Goal: Transaction & Acquisition: Book appointment/travel/reservation

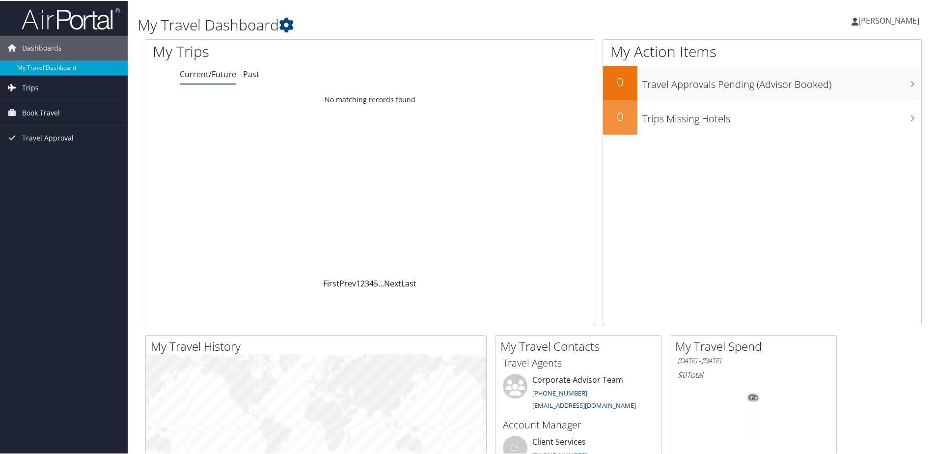
click at [70, 93] on link "Trips" at bounding box center [64, 87] width 128 height 25
click at [64, 107] on link "Current/Future Trips" at bounding box center [64, 106] width 128 height 15
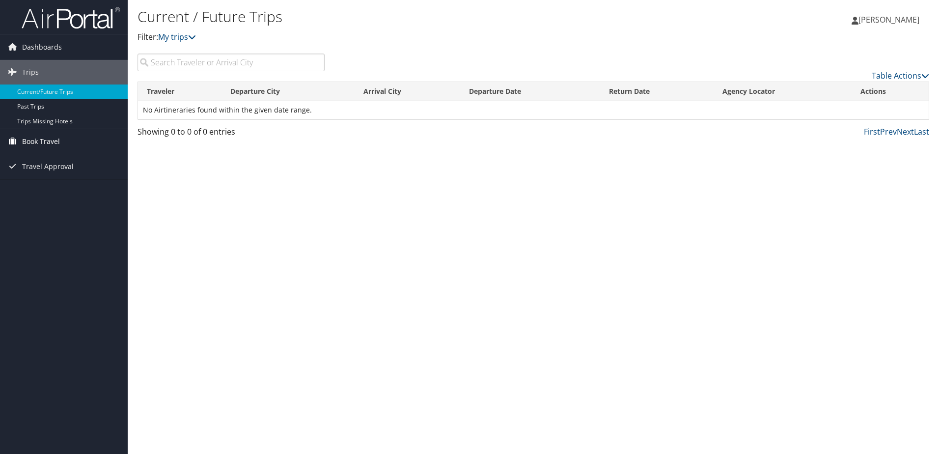
click at [53, 139] on span "Book Travel" at bounding box center [41, 141] width 38 height 25
click at [61, 210] on span "Travel Approval" at bounding box center [48, 210] width 52 height 25
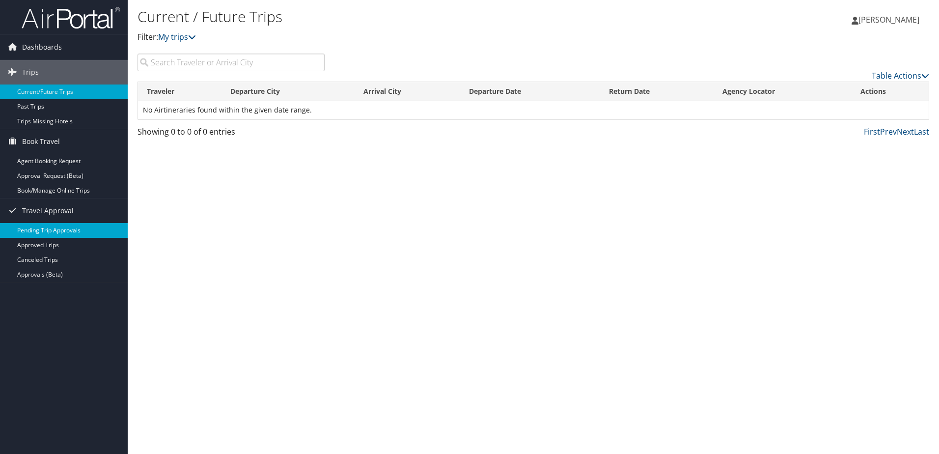
click at [59, 232] on link "Pending Trip Approvals" at bounding box center [64, 230] width 128 height 15
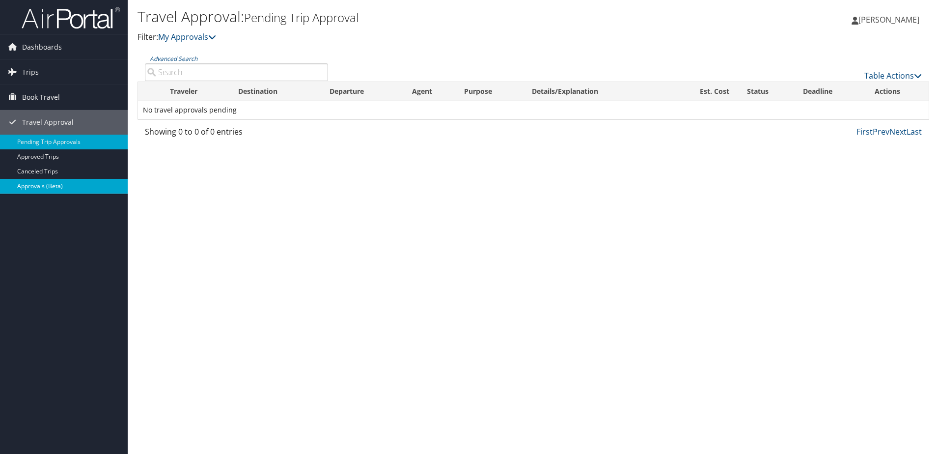
click at [69, 184] on link "Approvals (Beta)" at bounding box center [64, 186] width 128 height 15
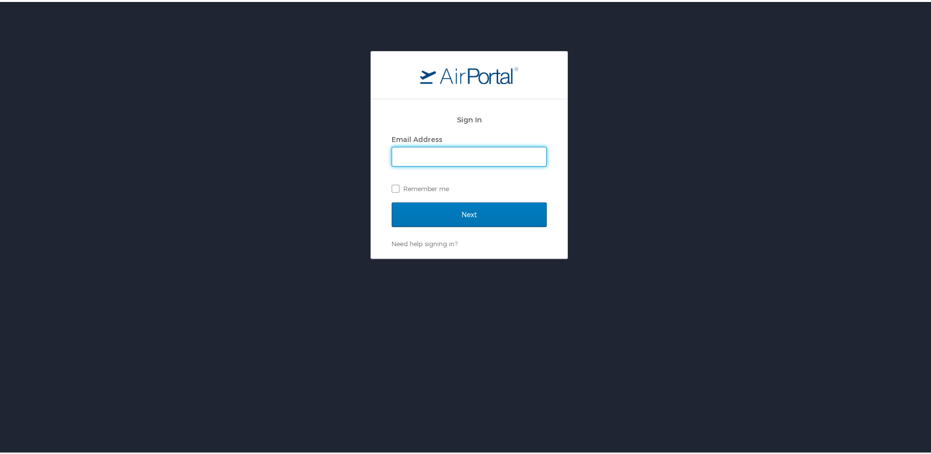
type input "[PERSON_NAME][EMAIL_ADDRESS][DOMAIN_NAME]"
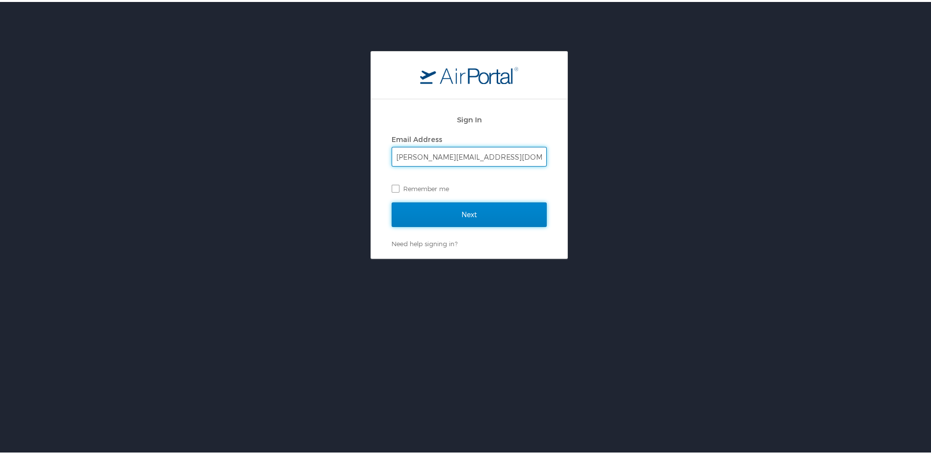
click at [440, 214] on input "Next" at bounding box center [469, 212] width 155 height 25
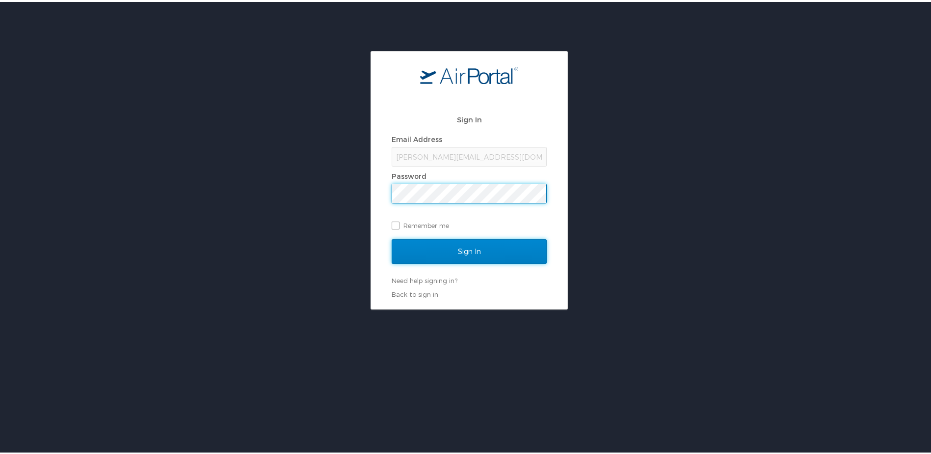
click at [417, 247] on input "Sign In" at bounding box center [469, 249] width 155 height 25
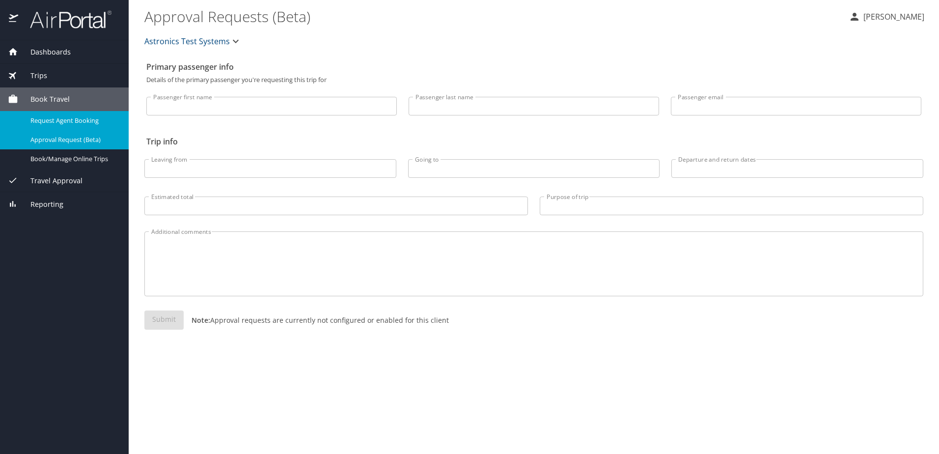
click at [79, 113] on link "Request Agent Booking" at bounding box center [64, 120] width 129 height 19
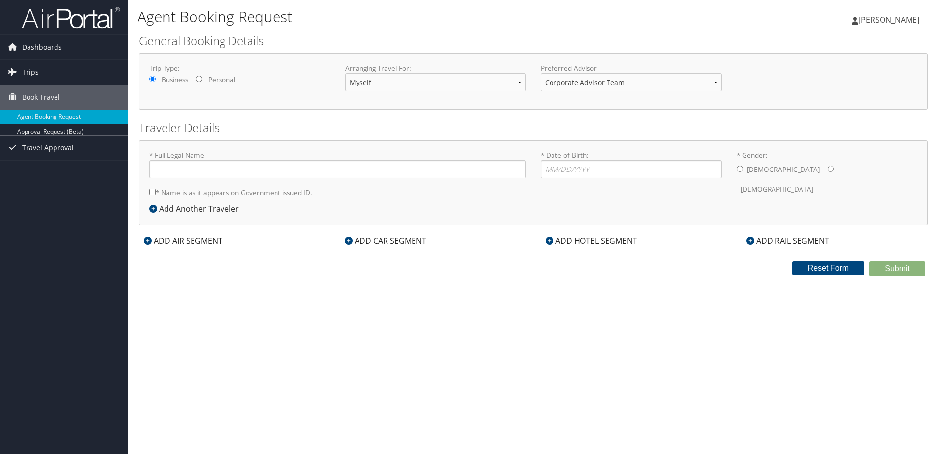
type input "[PERSON_NAME]"
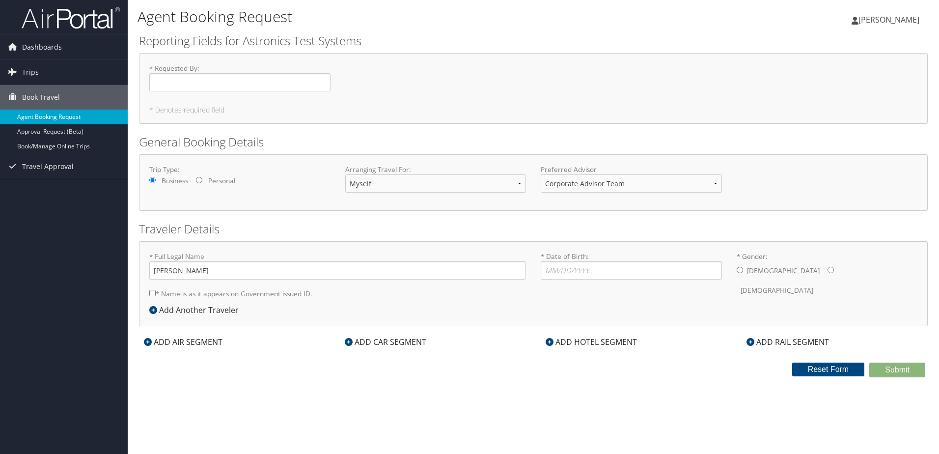
click at [56, 115] on link "Agent Booking Request" at bounding box center [64, 116] width 128 height 15
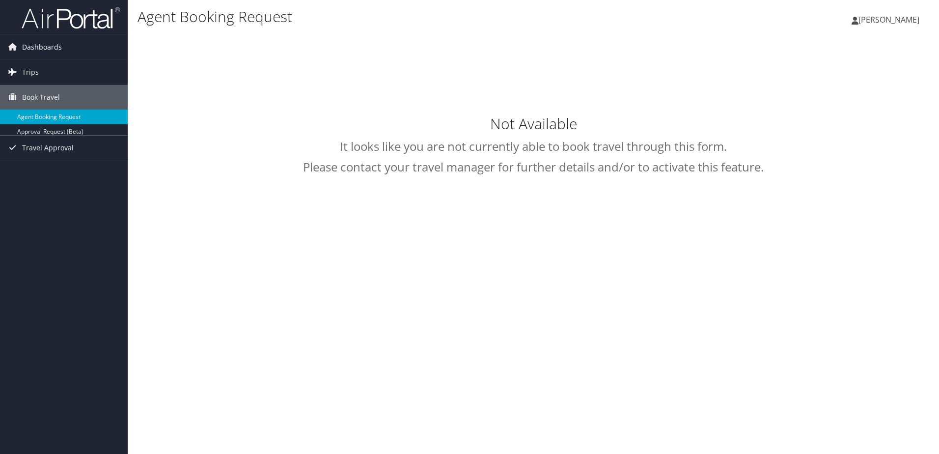
select select "trips@cbtravel.com"
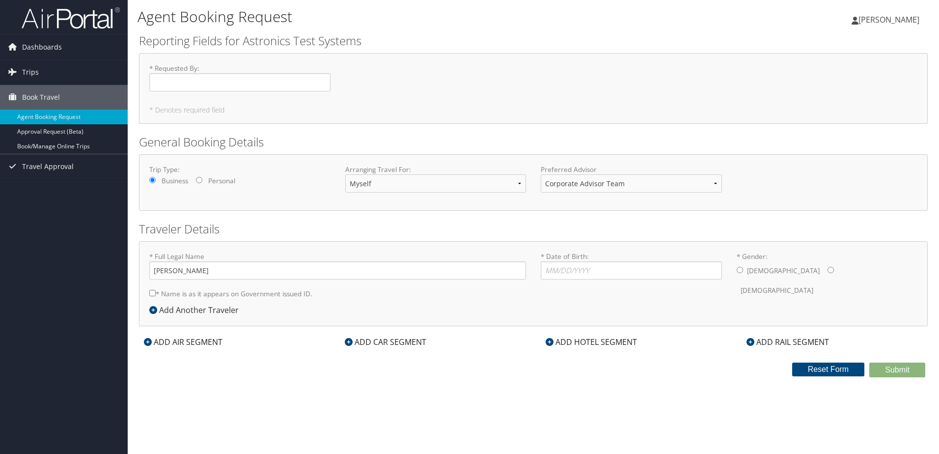
drag, startPoint x: 359, startPoint y: 264, endPoint x: 42, endPoint y: 344, distance: 327.1
click at [42, 344] on div "Dashboards My Travel Dashboard Trips Current/Future Trips Past Trips Trips Miss…" at bounding box center [469, 227] width 939 height 454
click at [59, 150] on link "Book/Manage Online Trips" at bounding box center [64, 146] width 128 height 15
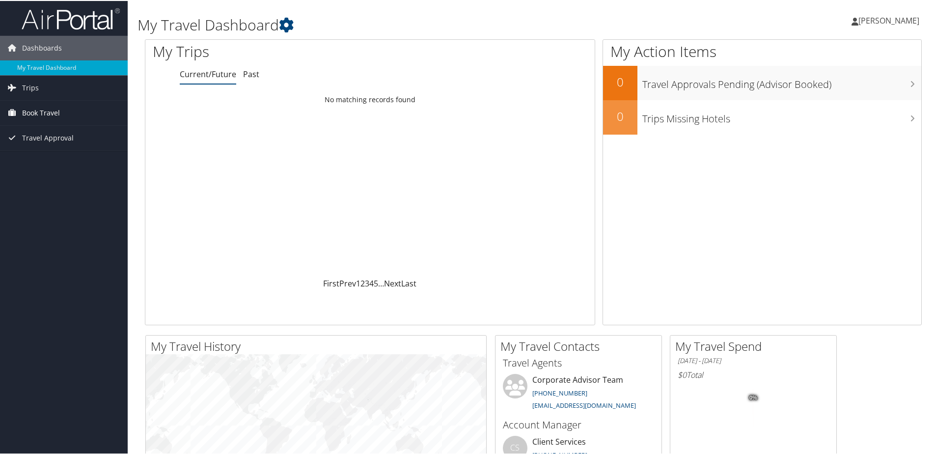
click at [46, 118] on span "Book Travel" at bounding box center [41, 112] width 38 height 25
click at [49, 134] on link "Agent Booking Request" at bounding box center [64, 131] width 128 height 15
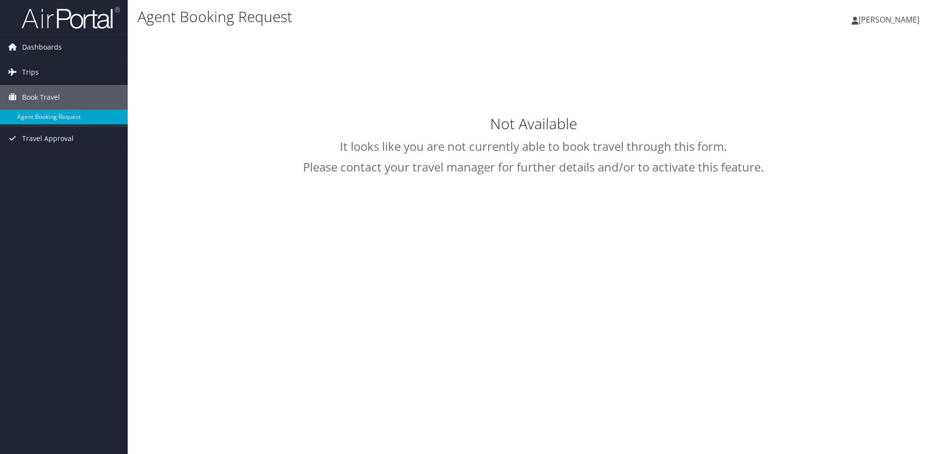
select select "[EMAIL_ADDRESS][DOMAIN_NAME]"
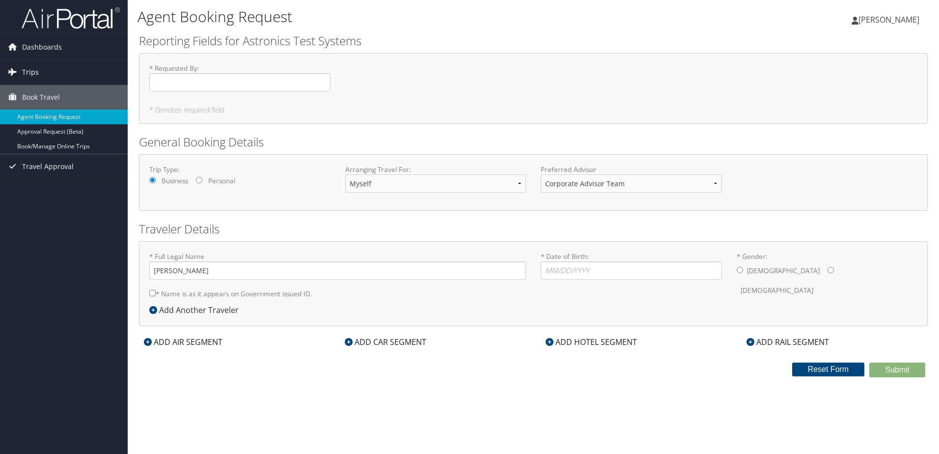
click at [59, 77] on link "Trips" at bounding box center [64, 72] width 128 height 25
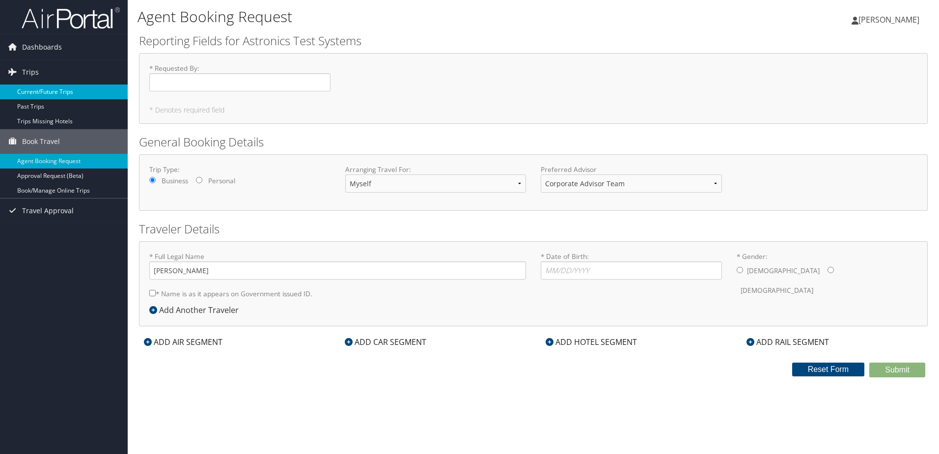
click at [56, 93] on link "Current/Future Trips" at bounding box center [64, 91] width 128 height 15
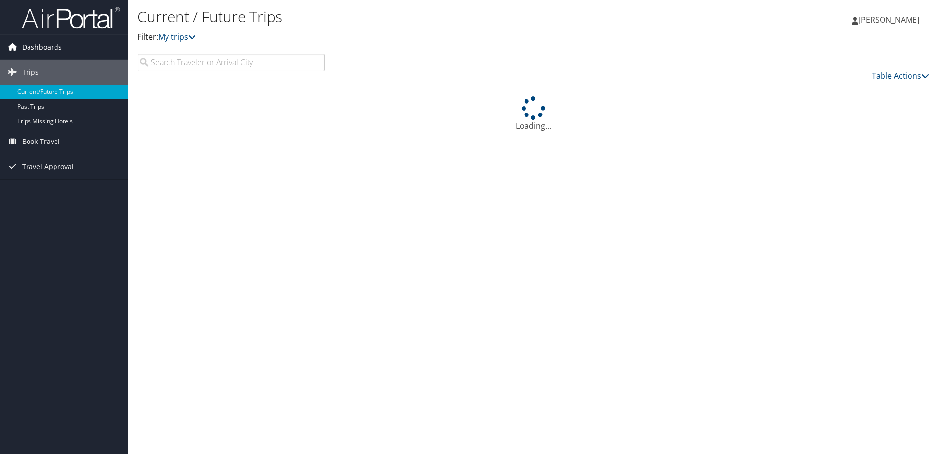
click at [16, 52] on icon at bounding box center [12, 46] width 15 height 15
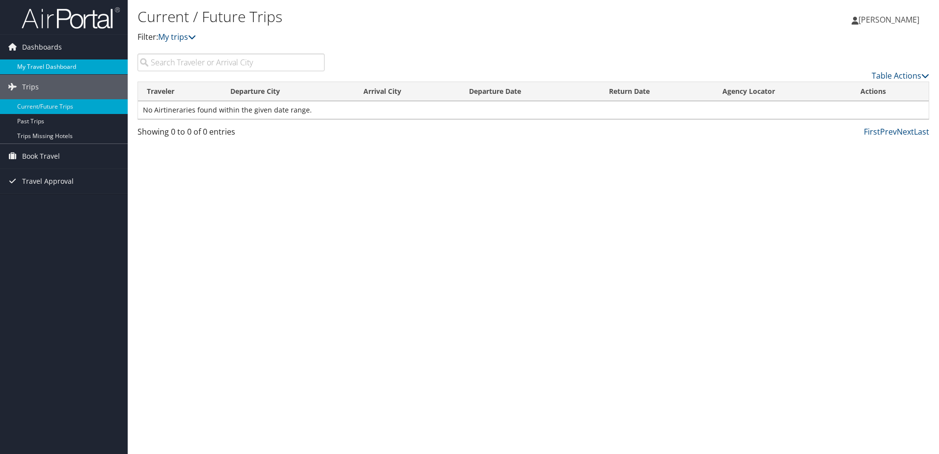
click at [73, 64] on link "My Travel Dashboard" at bounding box center [64, 66] width 128 height 15
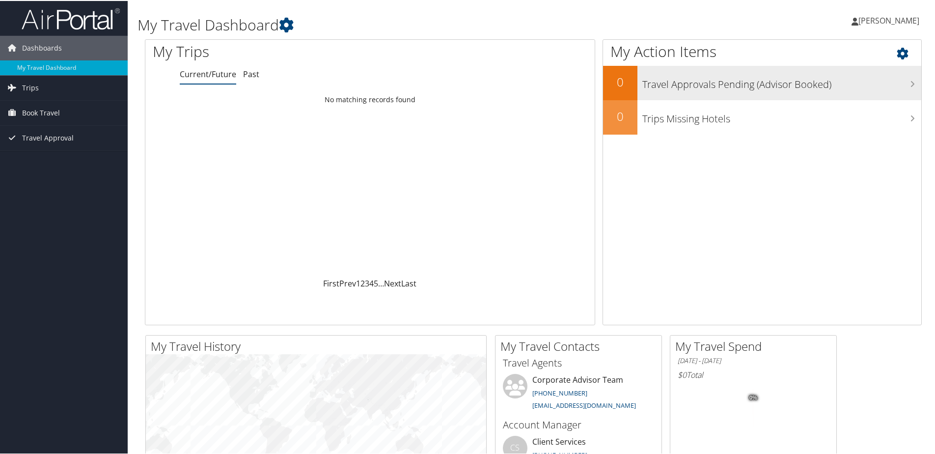
click at [827, 90] on h3 "Travel Approvals Pending (Advisor Booked)" at bounding box center [781, 81] width 279 height 19
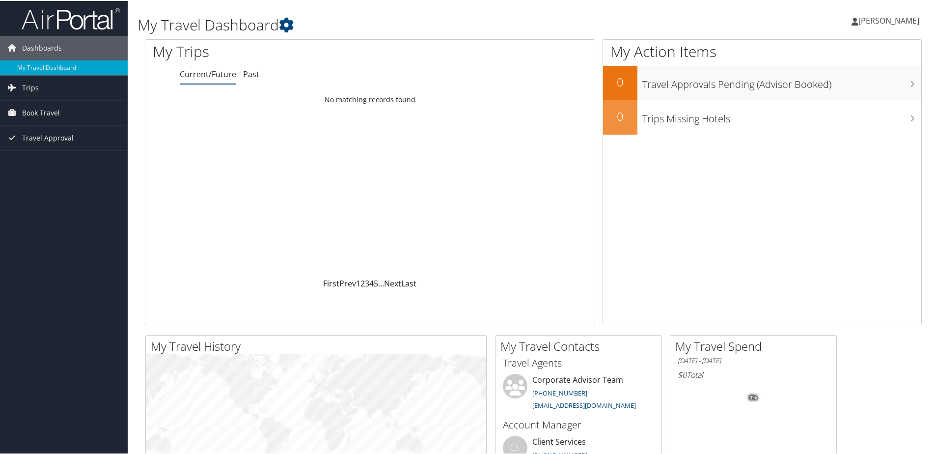
drag, startPoint x: 0, startPoint y: 0, endPoint x: 251, endPoint y: 148, distance: 291.6
click at [251, 148] on div "Loading... No matching records found" at bounding box center [369, 183] width 449 height 187
click at [34, 108] on span "Book Travel" at bounding box center [41, 112] width 38 height 25
click at [42, 128] on link "Agent Booking Request" at bounding box center [64, 131] width 128 height 15
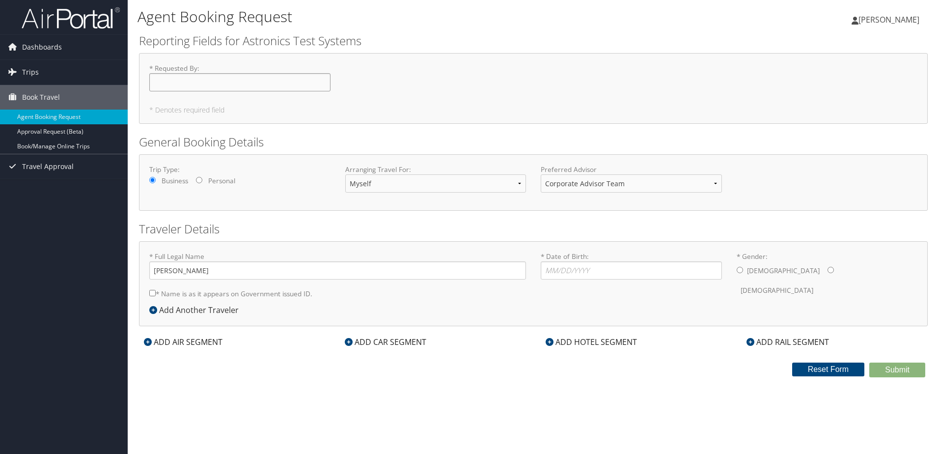
click at [180, 85] on input "* Requested By : Required" at bounding box center [239, 82] width 181 height 18
click at [75, 56] on link "Dashboards" at bounding box center [64, 47] width 128 height 25
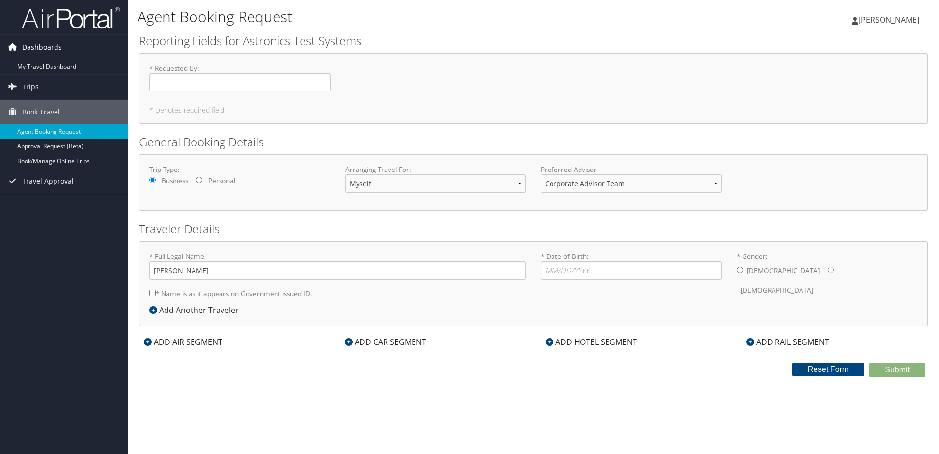
click at [74, 38] on link "Dashboards" at bounding box center [64, 47] width 128 height 25
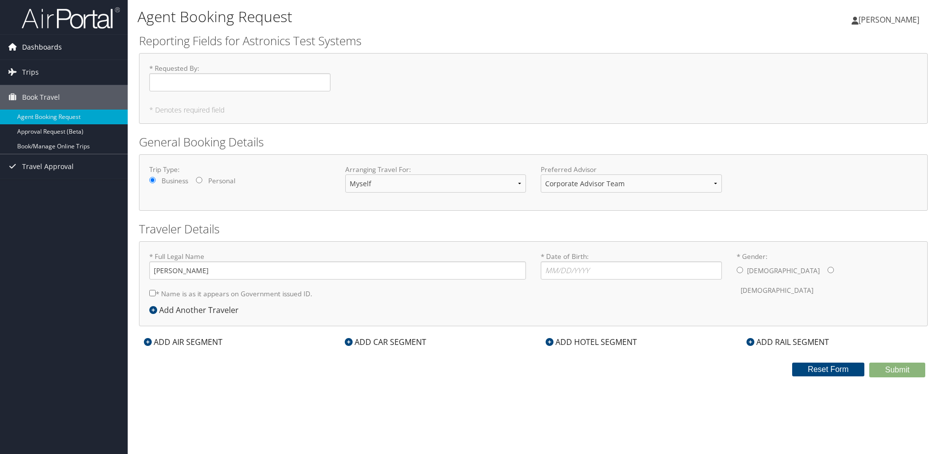
click at [69, 43] on link "Dashboards" at bounding box center [64, 47] width 128 height 25
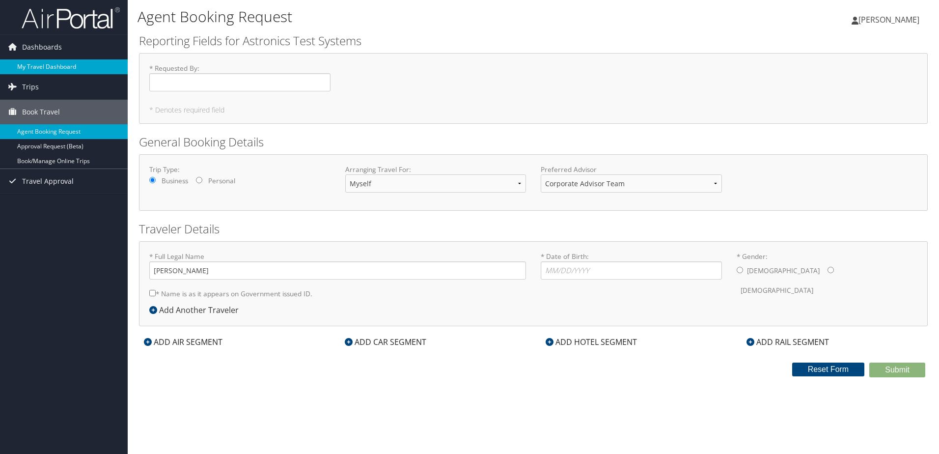
click at [57, 70] on link "My Travel Dashboard" at bounding box center [64, 66] width 128 height 15
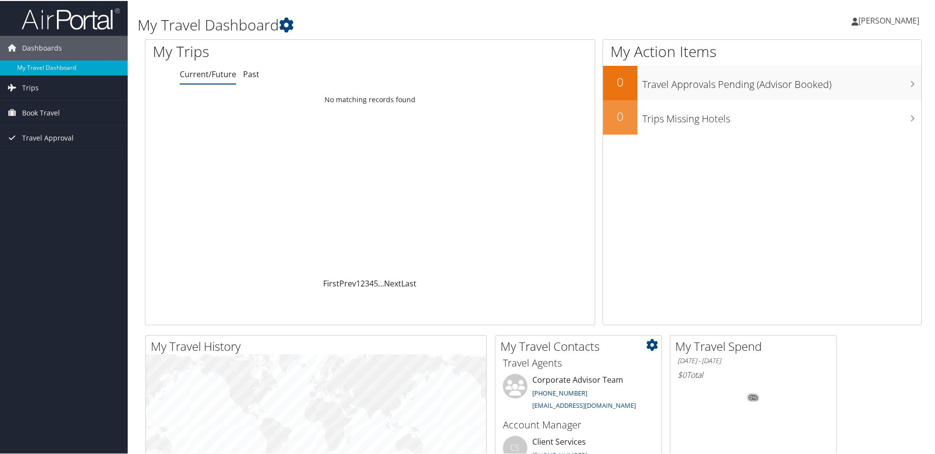
click at [556, 393] on link "[PHONE_NUMBER]" at bounding box center [559, 391] width 55 height 9
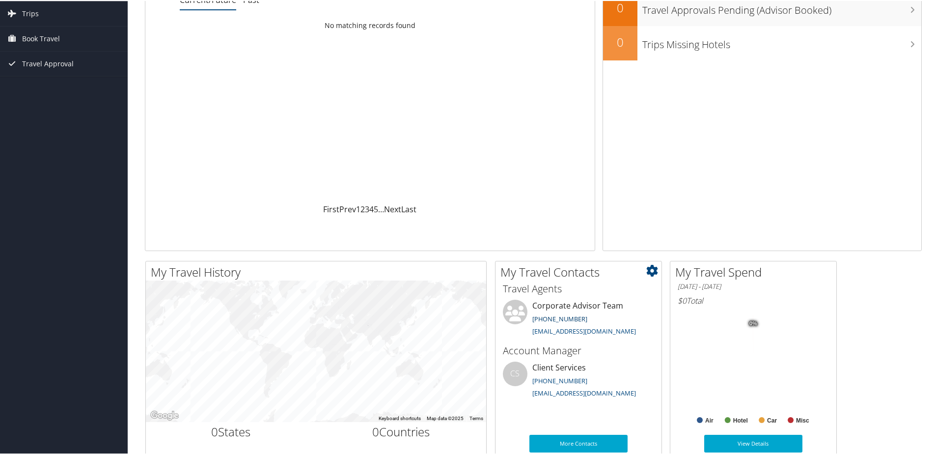
scroll to position [98, 0]
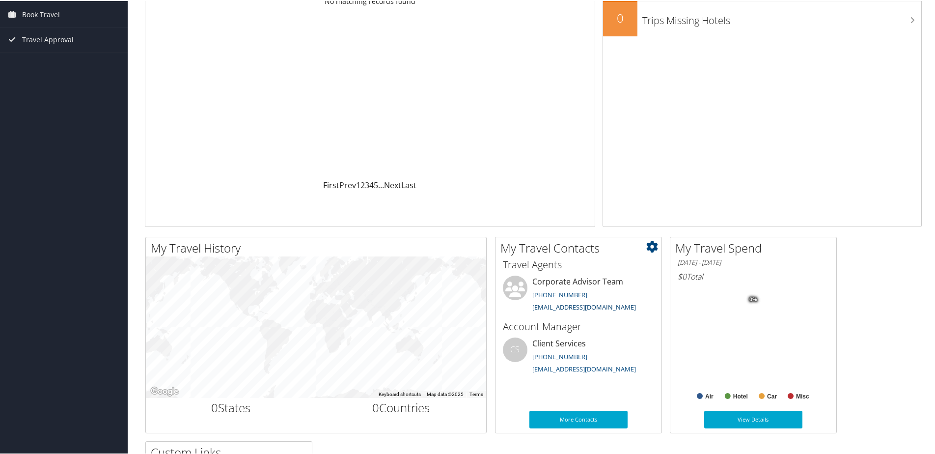
click at [560, 307] on link "[EMAIL_ADDRESS][DOMAIN_NAME]" at bounding box center [584, 305] width 104 height 9
drag, startPoint x: 715, startPoint y: 365, endPoint x: 709, endPoint y: 363, distance: 5.7
click at [715, 365] on rect at bounding box center [753, 344] width 151 height 118
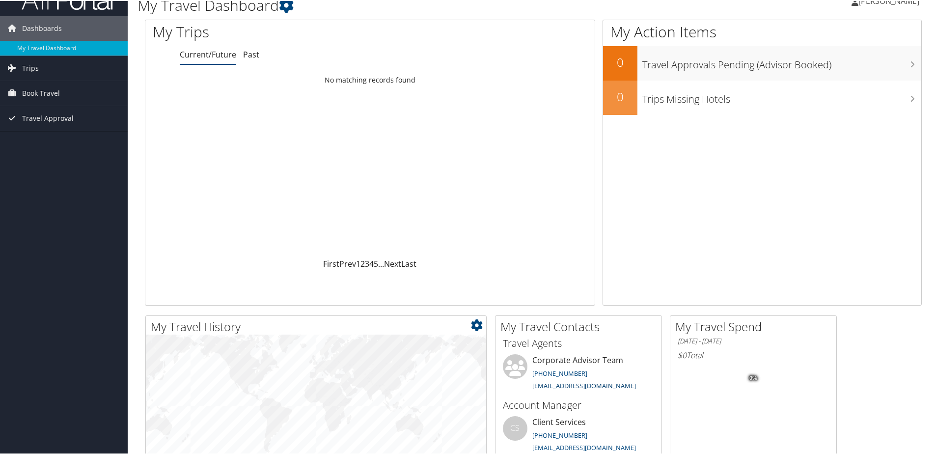
scroll to position [0, 0]
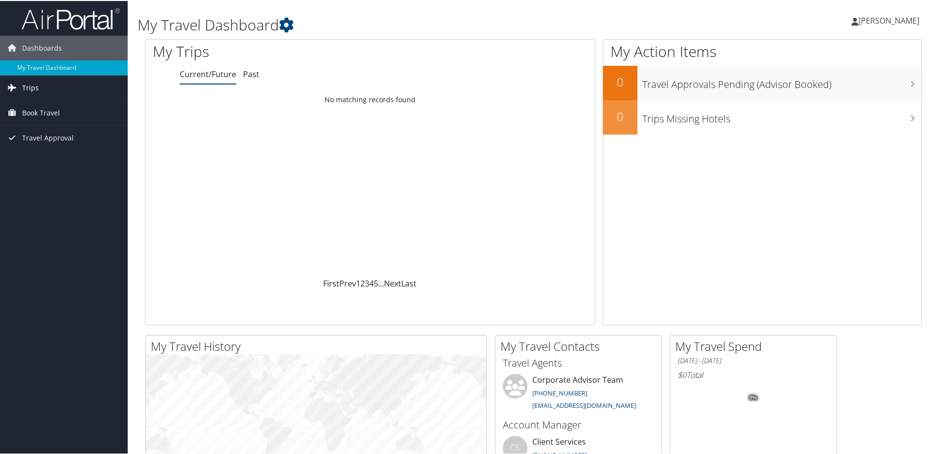
click at [32, 88] on span "Trips" at bounding box center [30, 87] width 17 height 25
click at [70, 107] on link "Current/Future Trips" at bounding box center [64, 106] width 128 height 15
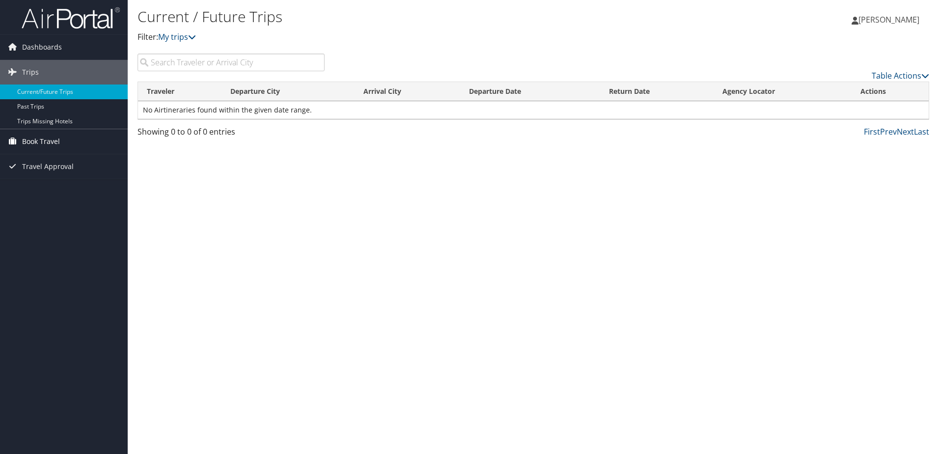
click at [38, 142] on span "Book Travel" at bounding box center [41, 141] width 38 height 25
click at [62, 161] on link "Agent Booking Request" at bounding box center [64, 161] width 128 height 15
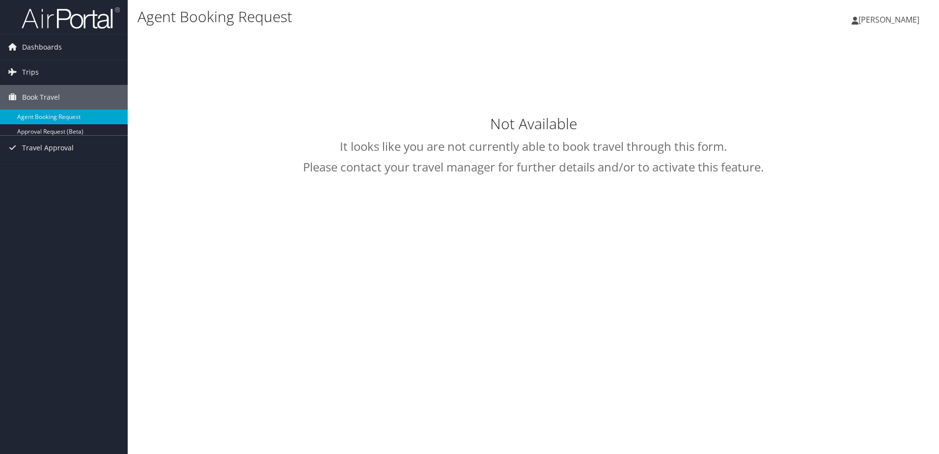
type input "andy rabarison"
select select "trips@cbtravel.com"
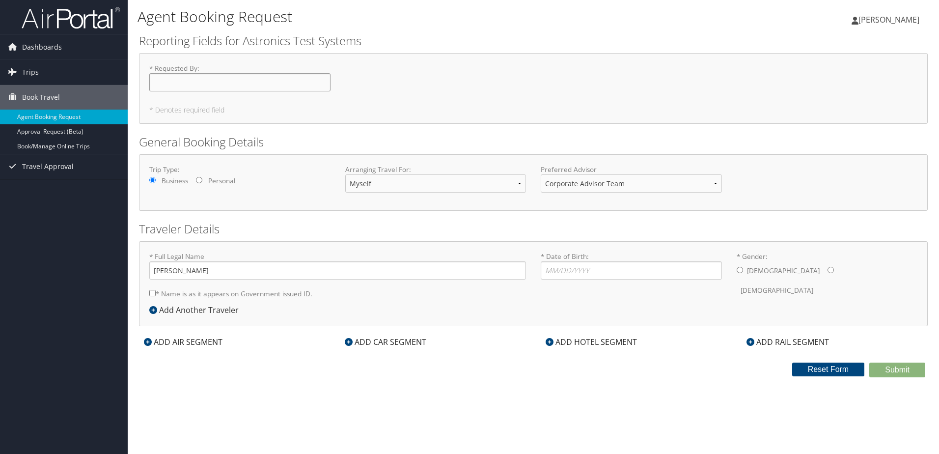
click at [234, 82] on input "* Requested By : Required" at bounding box center [239, 82] width 181 height 18
type input "Rabarison Andy"
click at [76, 94] on link "Book Travel" at bounding box center [64, 97] width 128 height 25
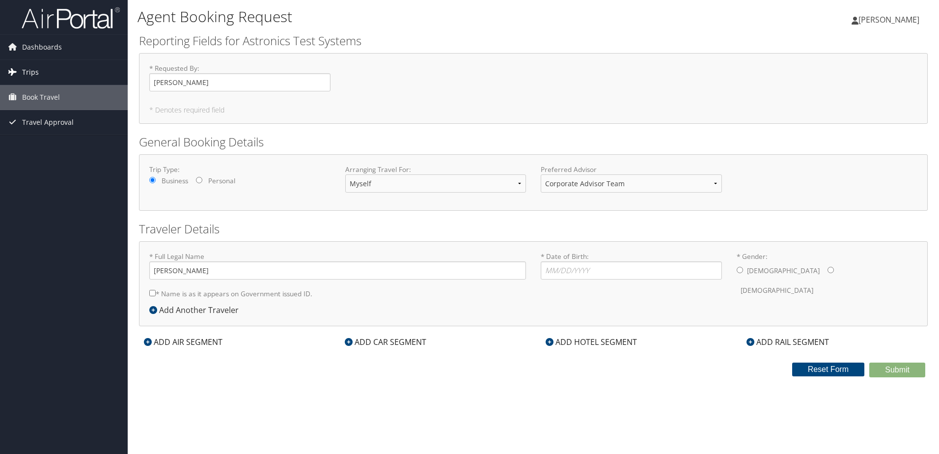
click at [34, 65] on span "Trips" at bounding box center [30, 72] width 17 height 25
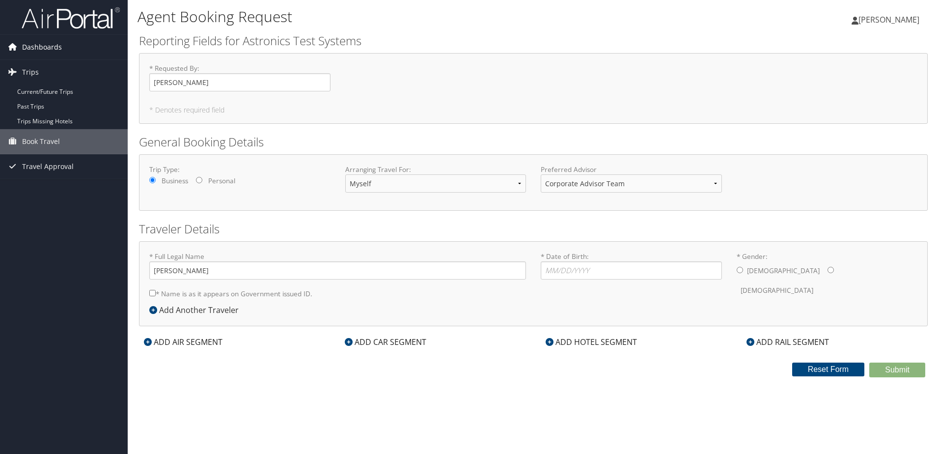
click at [43, 41] on span "Dashboards" at bounding box center [42, 47] width 40 height 25
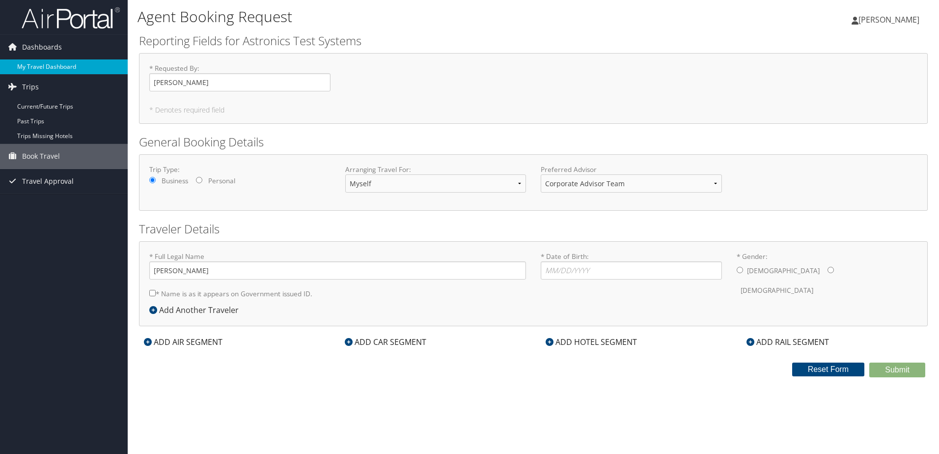
click at [54, 67] on link "My Travel Dashboard" at bounding box center [64, 66] width 128 height 15
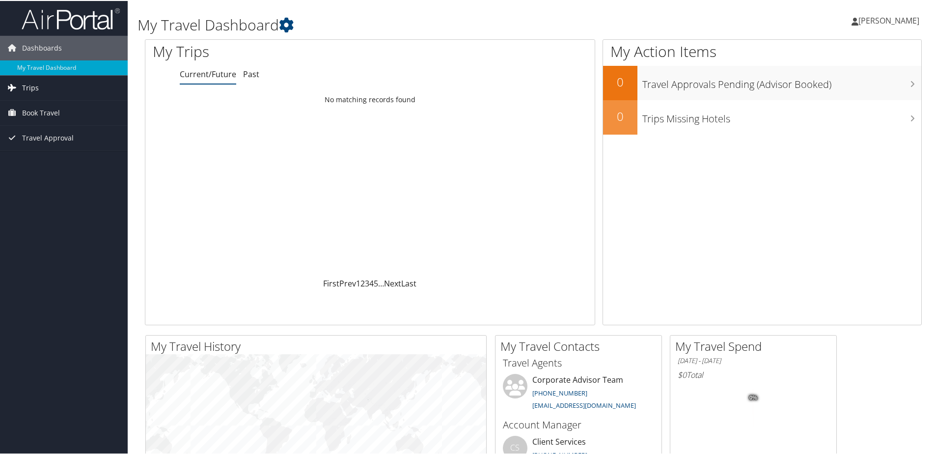
click at [33, 82] on span "Trips" at bounding box center [30, 87] width 17 height 25
click at [53, 109] on link "Current/Future Trips" at bounding box center [64, 106] width 128 height 15
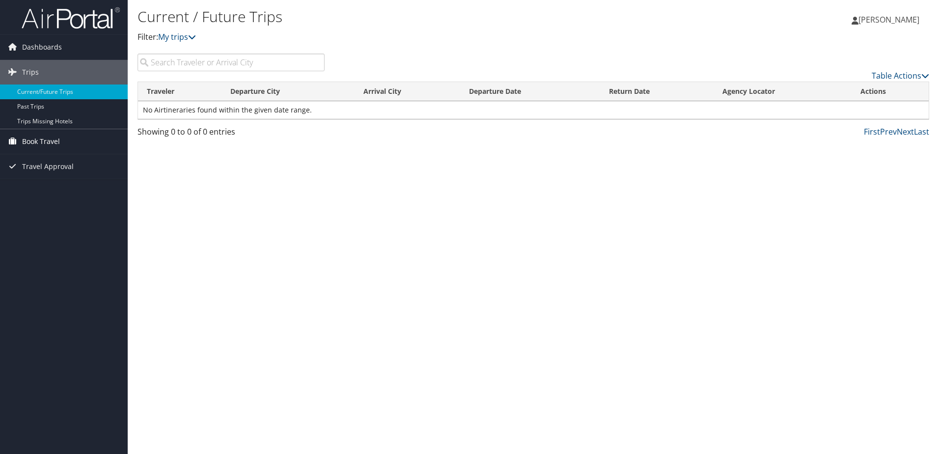
click at [55, 137] on span "Book Travel" at bounding box center [41, 141] width 38 height 25
click at [64, 160] on link "Agent Booking Request" at bounding box center [64, 161] width 128 height 15
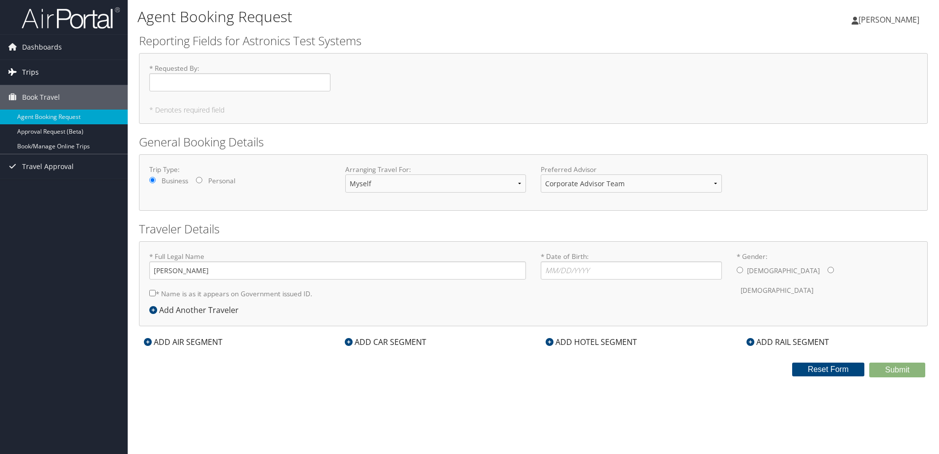
click at [75, 72] on link "Trips" at bounding box center [64, 72] width 128 height 25
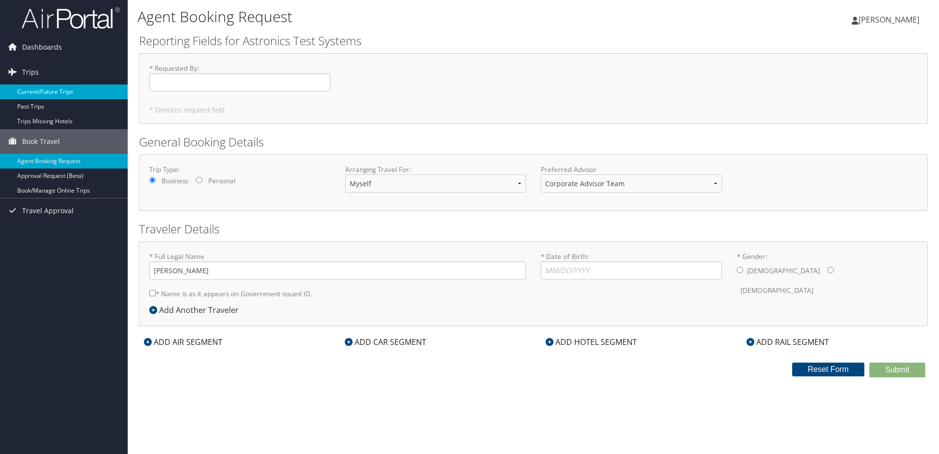
click at [30, 87] on link "Current/Future Trips" at bounding box center [64, 91] width 128 height 15
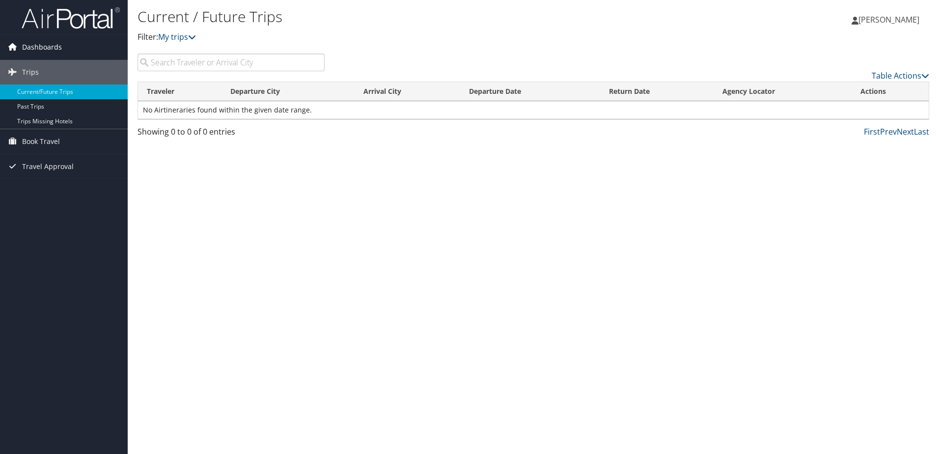
click at [53, 41] on span "Dashboards" at bounding box center [42, 47] width 40 height 25
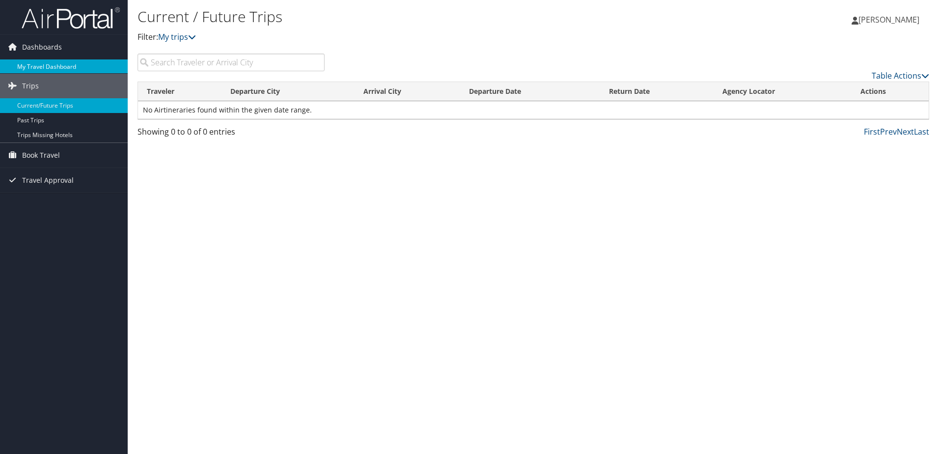
click at [61, 71] on link "My Travel Dashboard" at bounding box center [64, 66] width 128 height 15
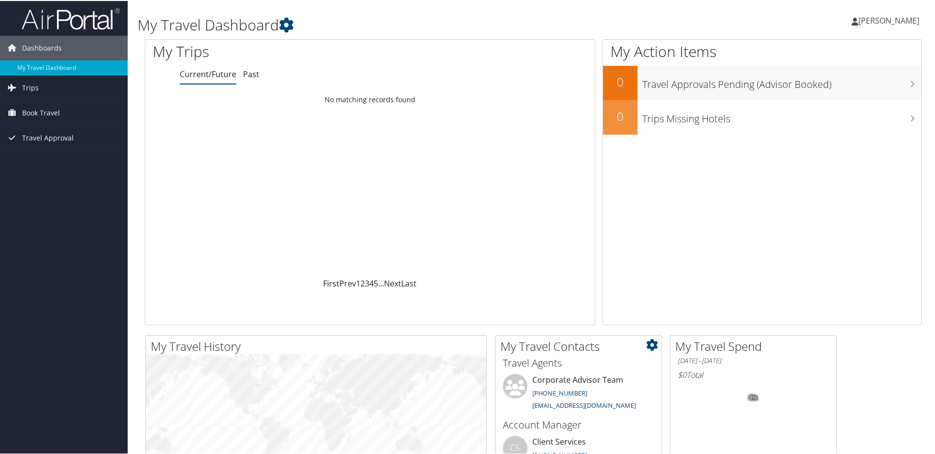
click at [553, 404] on link "[EMAIL_ADDRESS][DOMAIN_NAME]" at bounding box center [584, 404] width 104 height 9
click at [57, 114] on span "Book Travel" at bounding box center [41, 112] width 38 height 25
click at [75, 161] on link "Book/Manage Online Trips" at bounding box center [64, 161] width 128 height 15
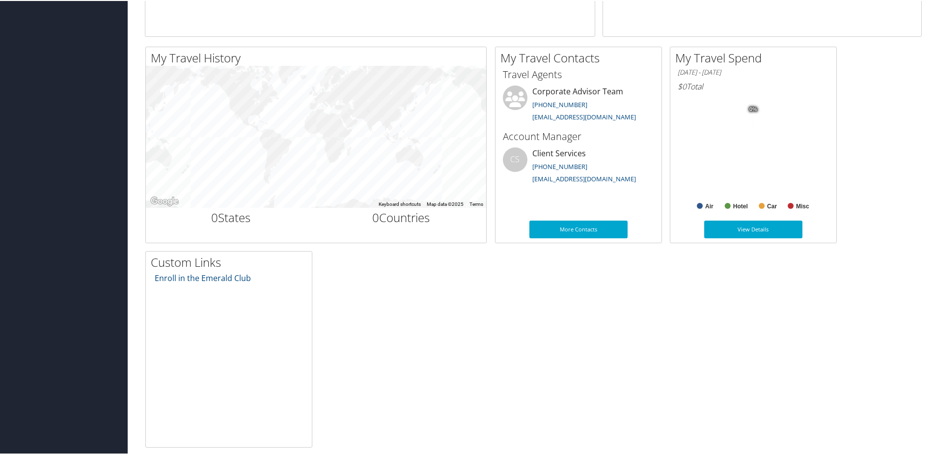
scroll to position [290, 0]
